Goal: Task Accomplishment & Management: Manage account settings

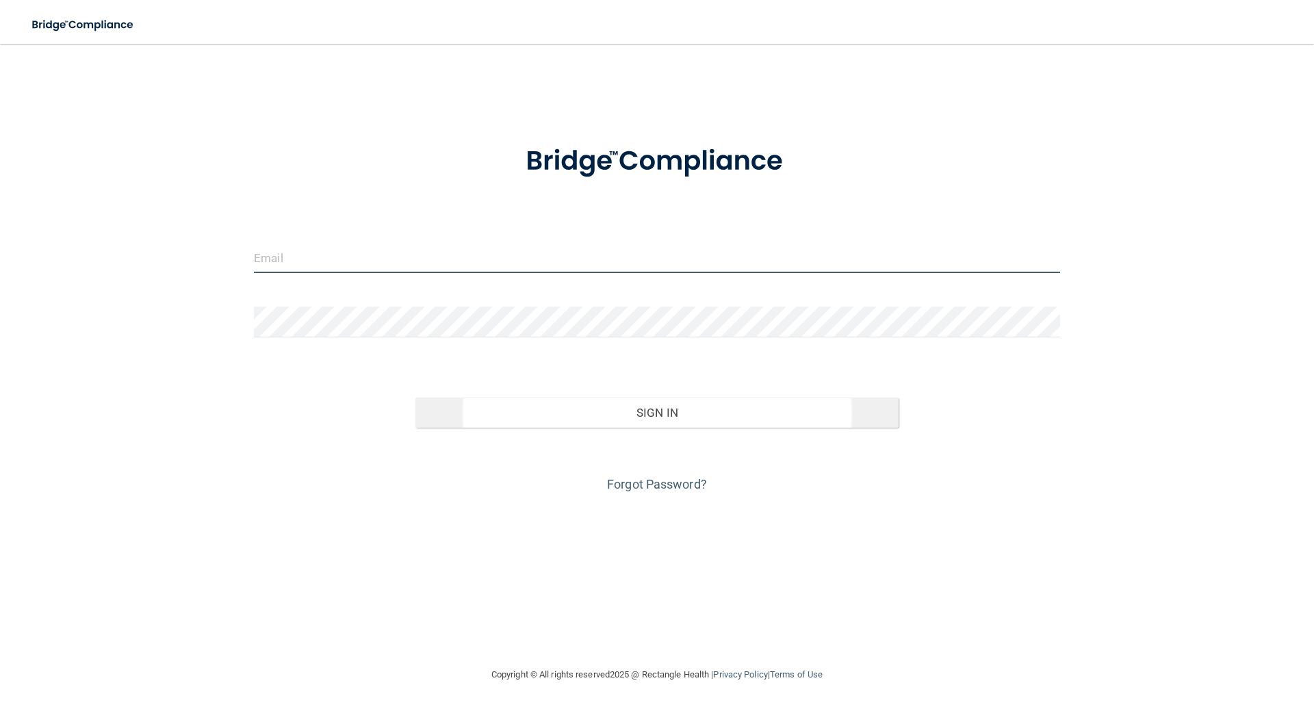
type input "[EMAIL_ADDRESS][DOMAIN_NAME]"
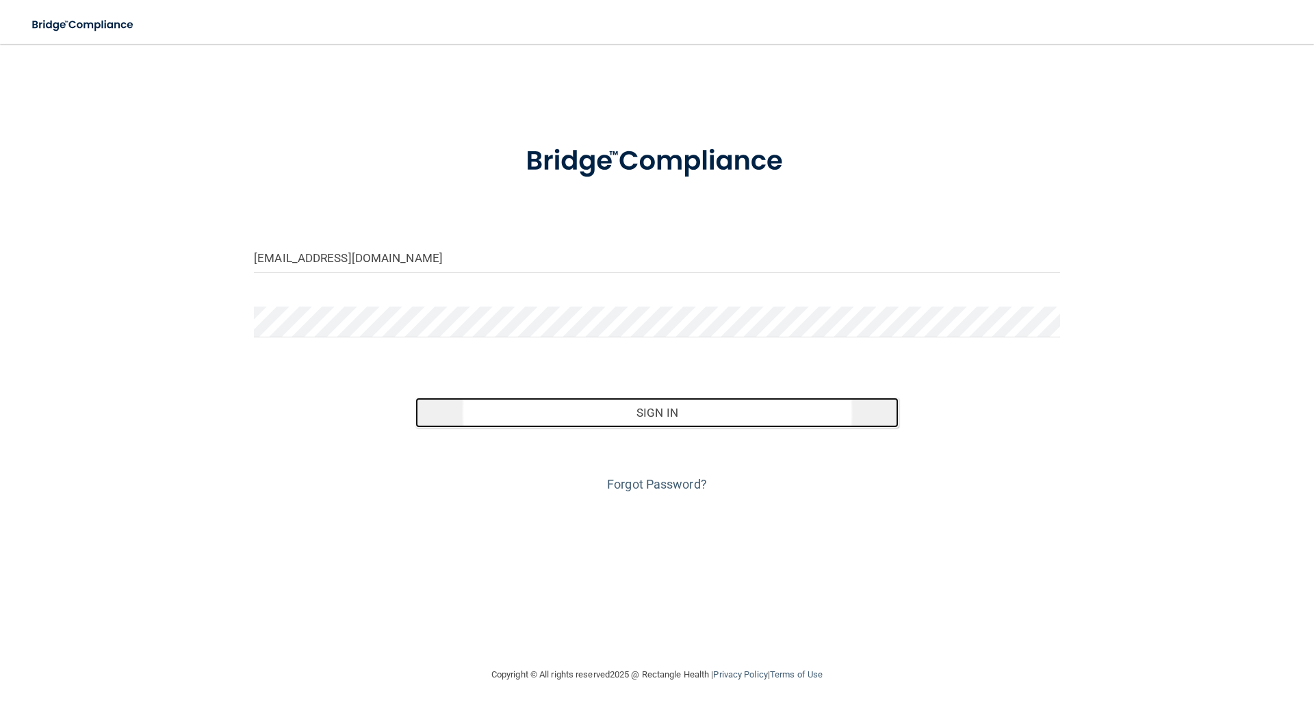
click at [632, 408] on button "Sign In" at bounding box center [657, 413] width 484 height 30
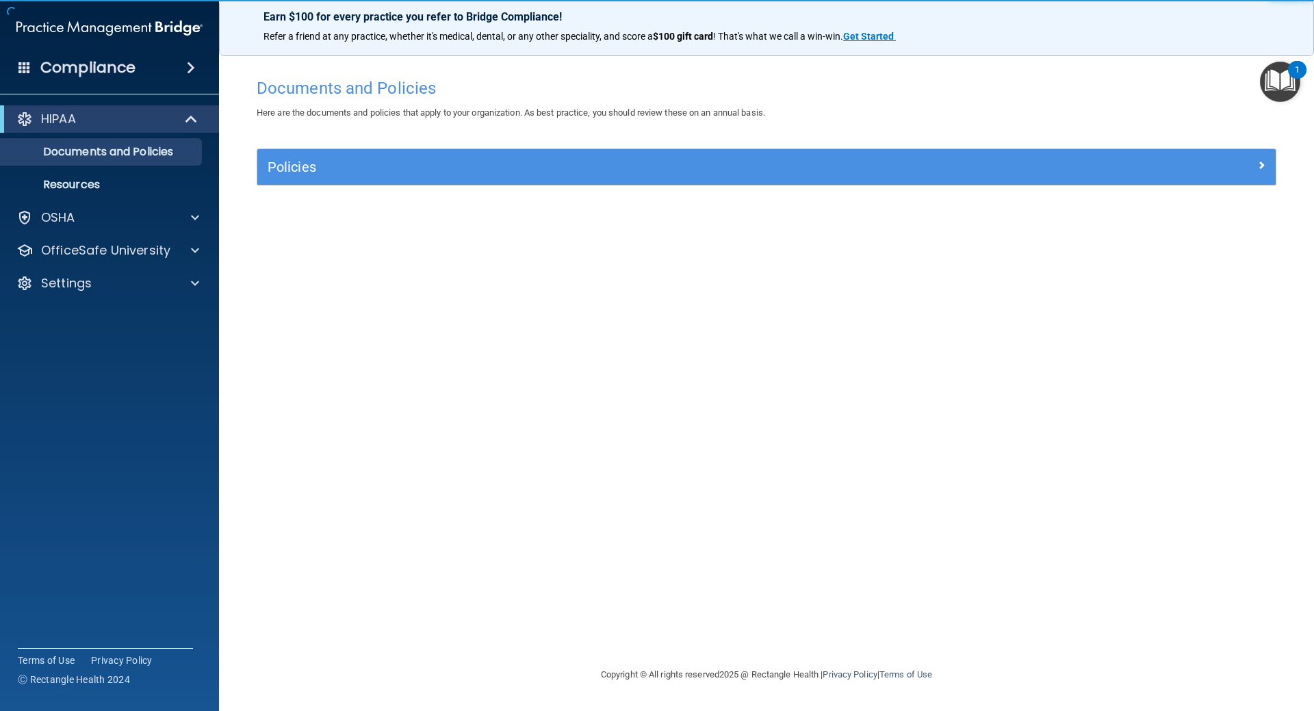
click at [27, 19] on img at bounding box center [109, 27] width 186 height 27
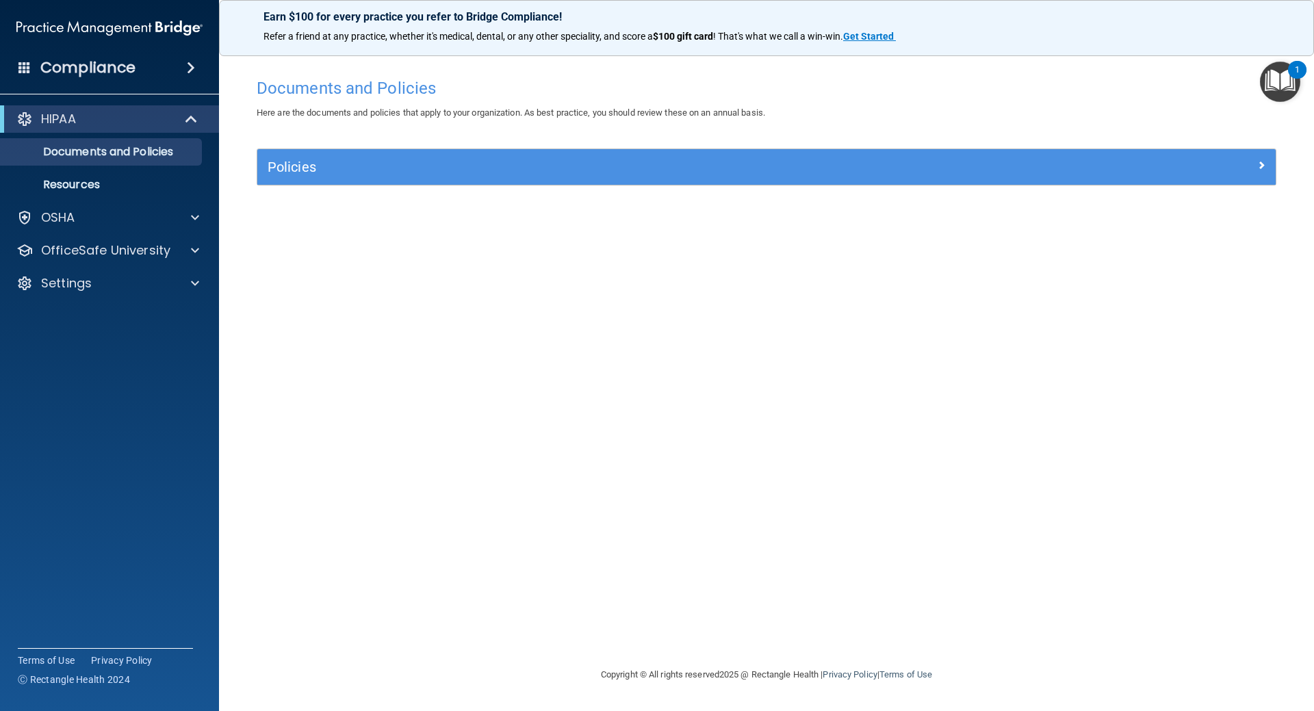
click at [81, 70] on h4 "Compliance" at bounding box center [87, 67] width 95 height 19
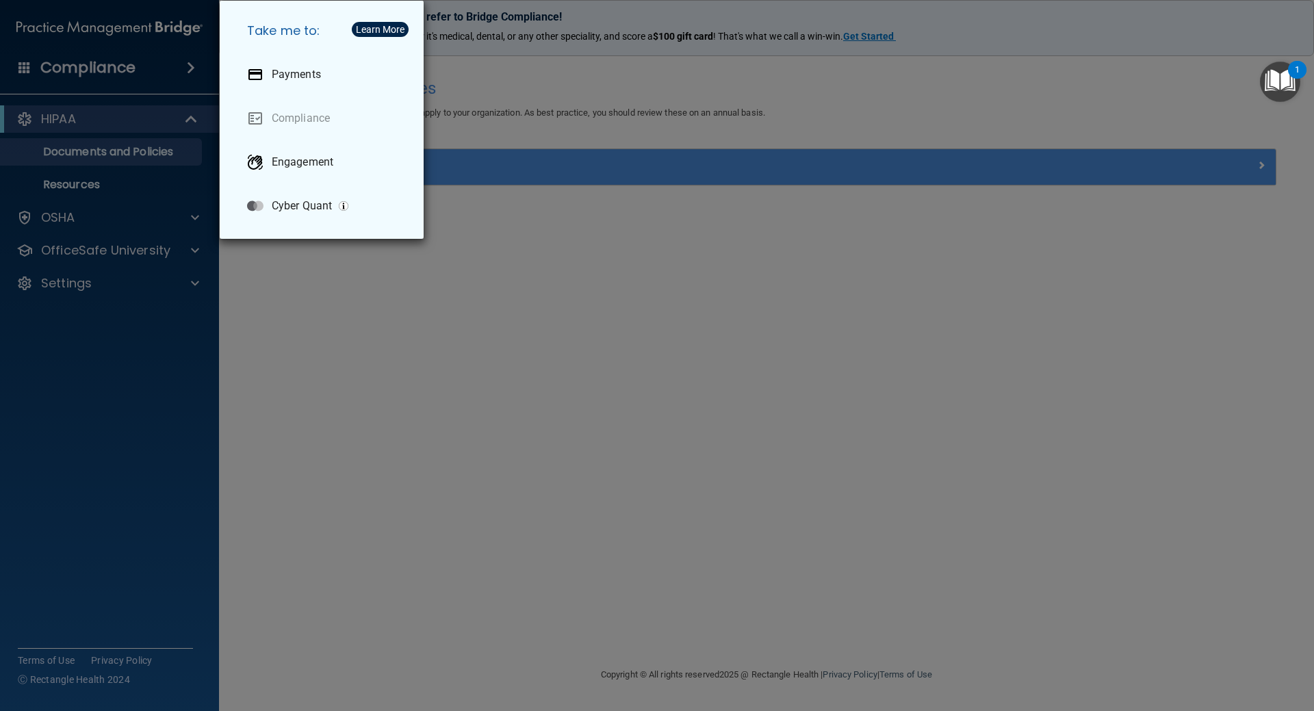
click at [67, 75] on div "Take me to: Payments Compliance Engagement Cyber Quant" at bounding box center [657, 355] width 1314 height 711
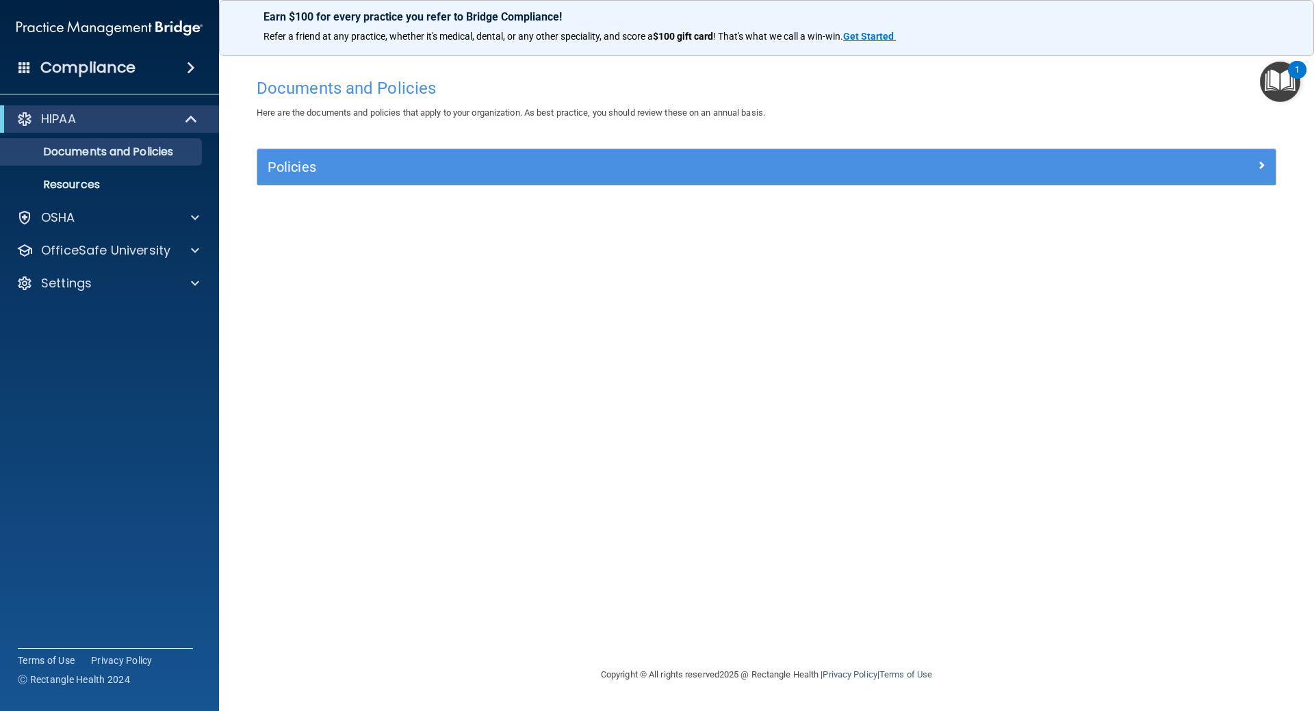
click at [114, 300] on div "HIPAA Documents and Policies Report an Incident Business Associates Emergency P…" at bounding box center [110, 204] width 220 height 208
click at [118, 292] on div "Settings" at bounding box center [110, 283] width 220 height 27
click at [187, 285] on div at bounding box center [193, 283] width 34 height 16
click at [115, 346] on p "Sign Out" at bounding box center [102, 349] width 187 height 14
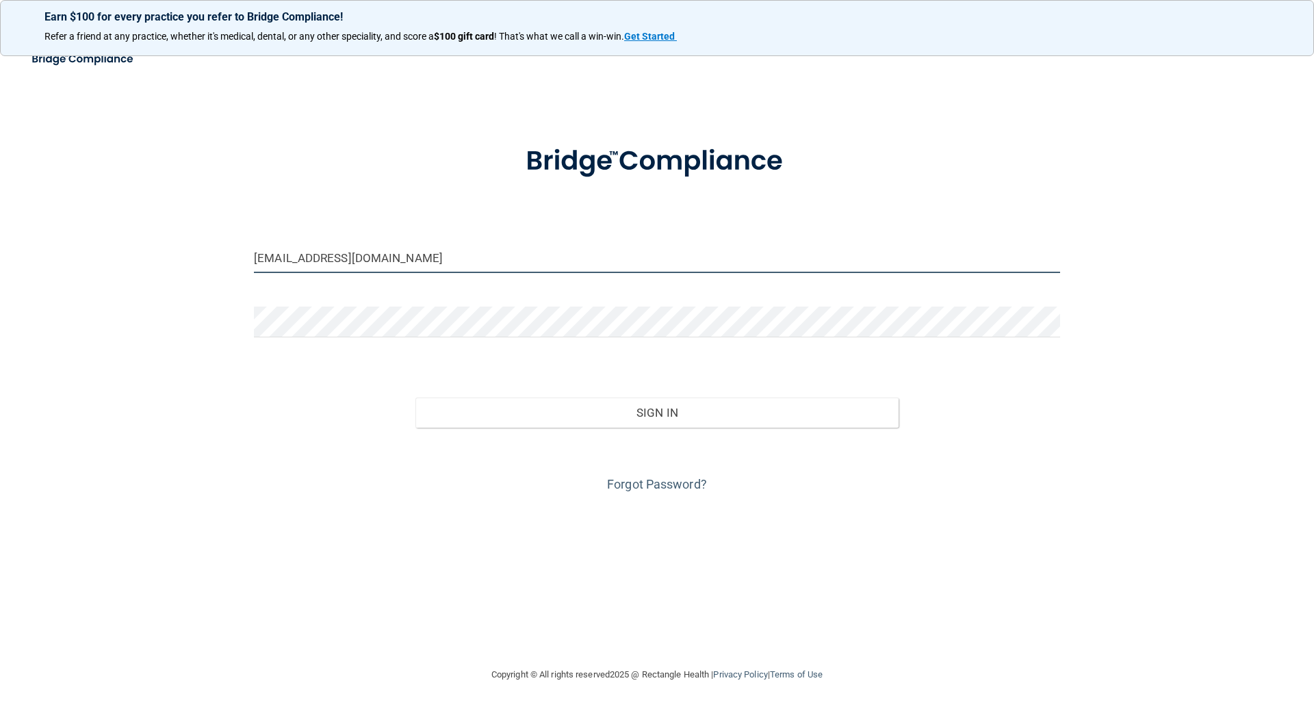
drag, startPoint x: 406, startPoint y: 255, endPoint x: 207, endPoint y: 263, distance: 199.3
click at [207, 263] on div "alivia@goochdental.com Invalid email/password. You don't have permission to acc…" at bounding box center [656, 354] width 1259 height 595
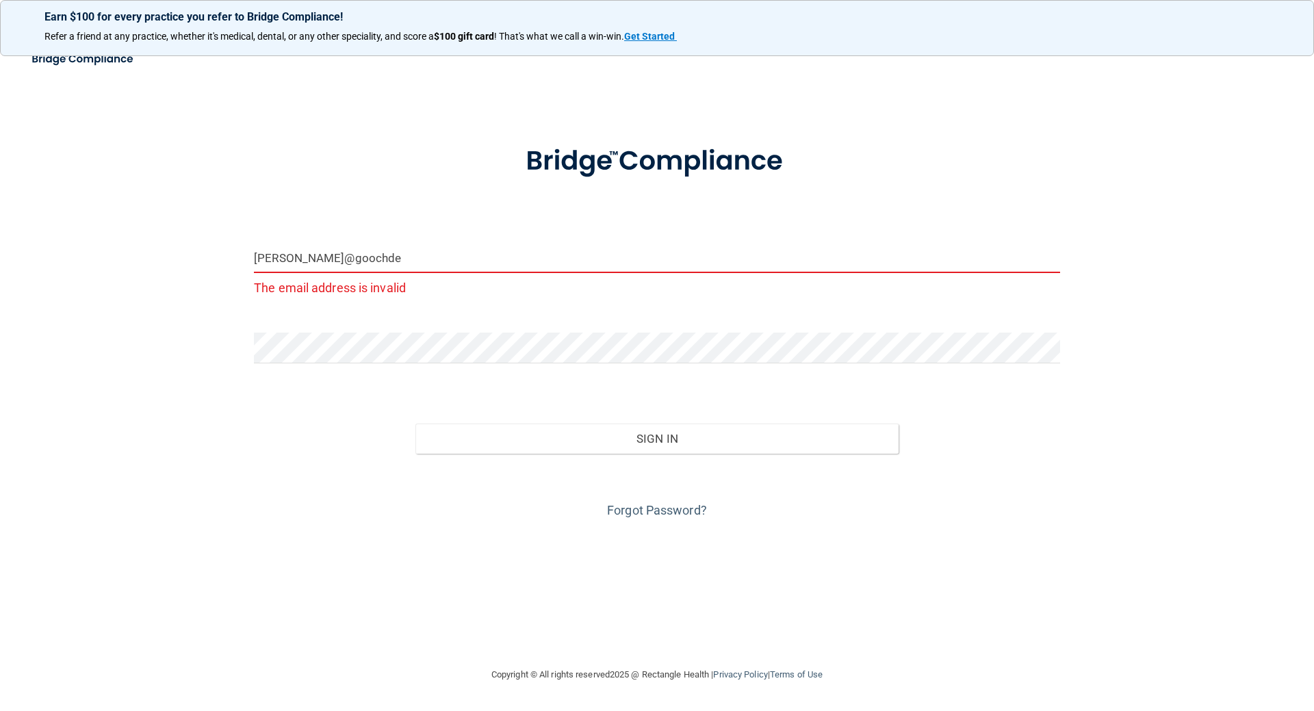
type input "mckenna@goochden"
